Goal: Transaction & Acquisition: Subscribe to service/newsletter

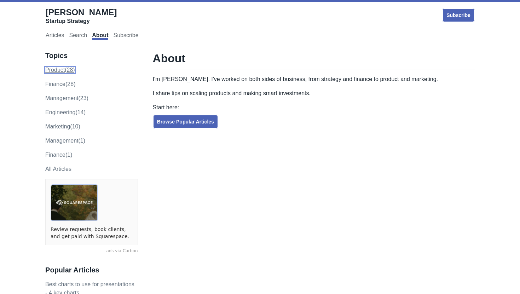
click at [55, 69] on link "product (28)" at bounding box center [60, 70] width 30 height 6
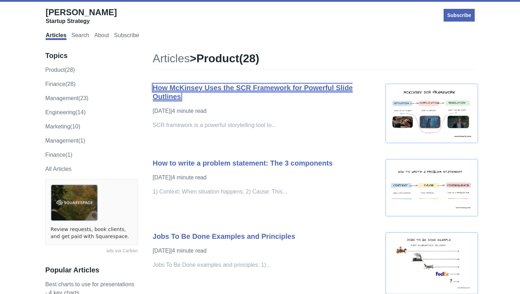
click at [222, 87] on link "How McKinsey Uses the SCR Framework for Powerful Slide Outlines" at bounding box center [253, 92] width 200 height 17
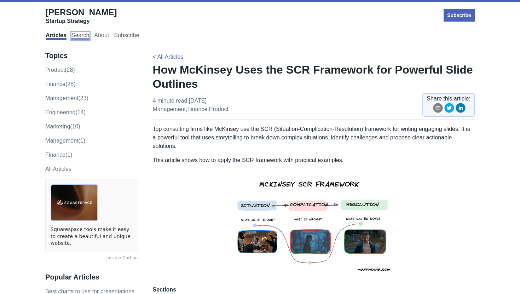
click at [81, 39] on link "Search" at bounding box center [80, 36] width 18 height 8
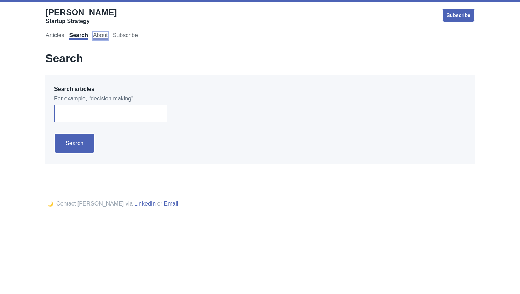
click at [99, 34] on link "About" at bounding box center [100, 36] width 15 height 8
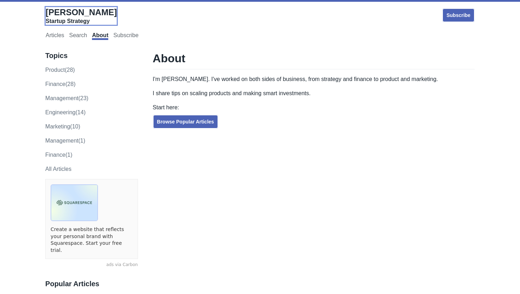
click at [69, 17] on link "Howie Mann Startup Strategy" at bounding box center [81, 16] width 71 height 18
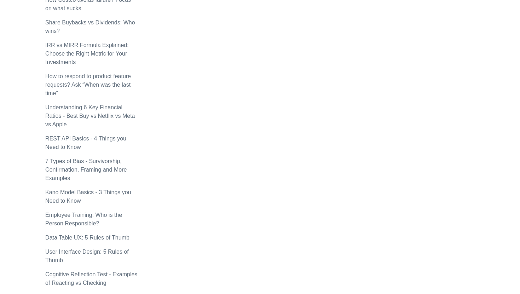
scroll to position [429, 0]
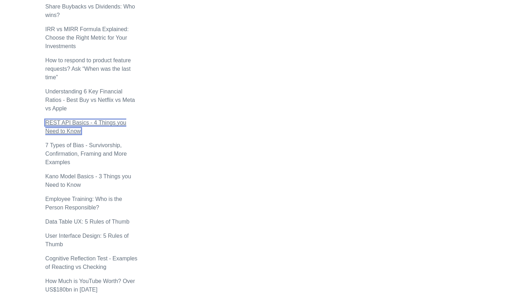
click at [66, 124] on link "REST API Basics - 4 Things you Need to Know" at bounding box center [85, 126] width 81 height 14
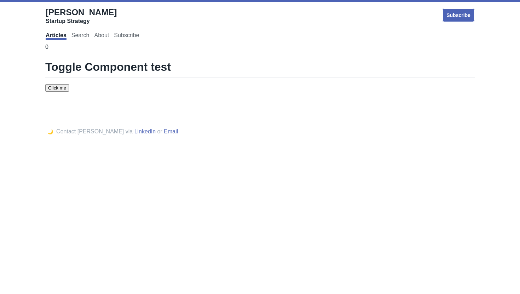
click at [64, 84] on div "0 Toggle Component test Click me" at bounding box center [259, 67] width 429 height 49
click at [63, 86] on button "Click me" at bounding box center [57, 87] width 24 height 7
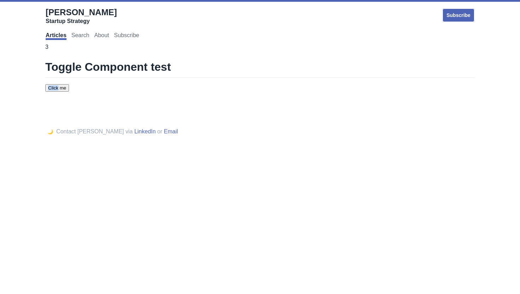
click at [63, 86] on button "Click me" at bounding box center [57, 87] width 24 height 7
click at [74, 20] on div "Startup Strategy" at bounding box center [81, 21] width 71 height 7
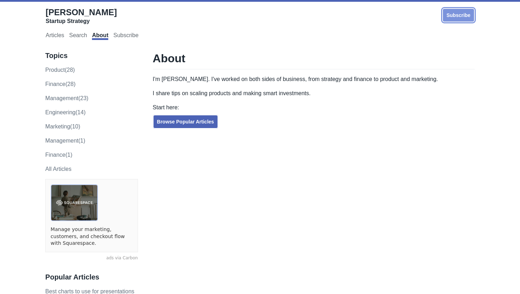
click at [456, 14] on link "Subscribe" at bounding box center [458, 15] width 33 height 14
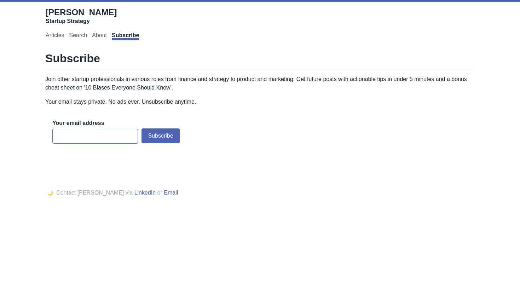
click at [89, 135] on input "email" at bounding box center [95, 136] width 86 height 15
click at [162, 135] on button "Subscribe" at bounding box center [160, 135] width 38 height 15
click at [162, 105] on p "Your email stays private. No ads ever. Unsubscribe anytime." at bounding box center [259, 102] width 429 height 8
click at [100, 137] on input "test@email.com" at bounding box center [95, 136] width 86 height 15
click at [158, 134] on button "Subscribe" at bounding box center [160, 135] width 38 height 15
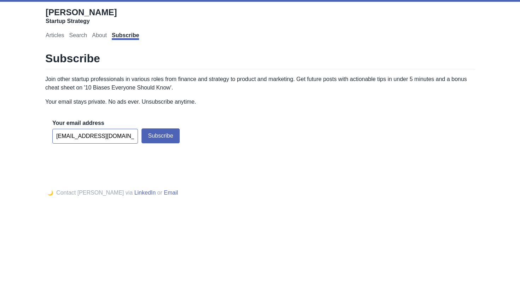
click at [70, 135] on input "test@email.com" at bounding box center [95, 136] width 86 height 15
click at [163, 134] on button "Subscribe" at bounding box center [160, 135] width 38 height 15
type input "mannhowie@email.com"
click at [141, 128] on button "Subscribe" at bounding box center [160, 135] width 38 height 15
click at [82, 37] on link "Search" at bounding box center [78, 36] width 18 height 8
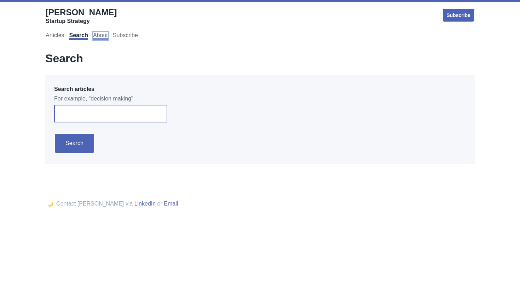
click at [99, 39] on link "About" at bounding box center [100, 36] width 15 height 8
type input "test"
click at [54, 133] on input "Search" at bounding box center [74, 143] width 41 height 21
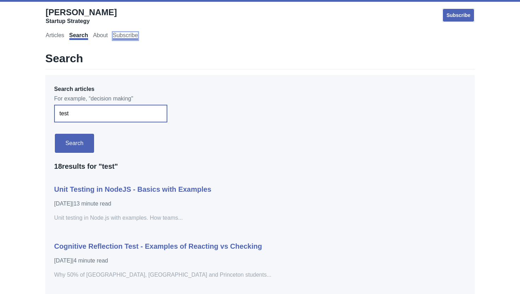
click at [119, 37] on link "Subscribe" at bounding box center [125, 36] width 25 height 8
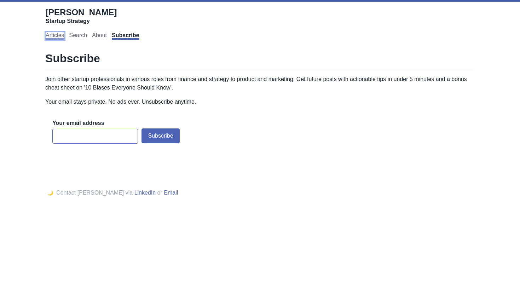
click at [49, 38] on link "Articles" at bounding box center [55, 36] width 18 height 8
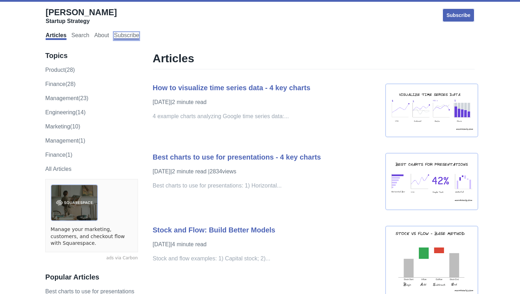
click at [127, 38] on link "Subscribe" at bounding box center [126, 36] width 25 height 8
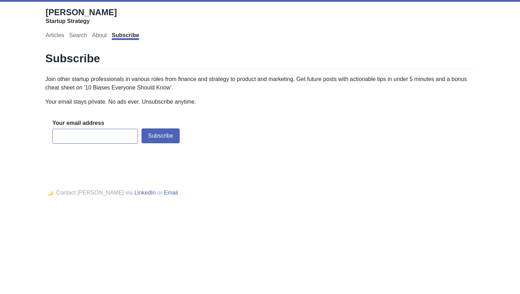
click at [89, 130] on input "email" at bounding box center [95, 136] width 86 height 15
type input "[EMAIL_ADDRESS][DOMAIN_NAME]"
click at [164, 133] on button "Subscribe" at bounding box center [160, 135] width 38 height 15
